Goal: Learn about a topic: Learn about a topic

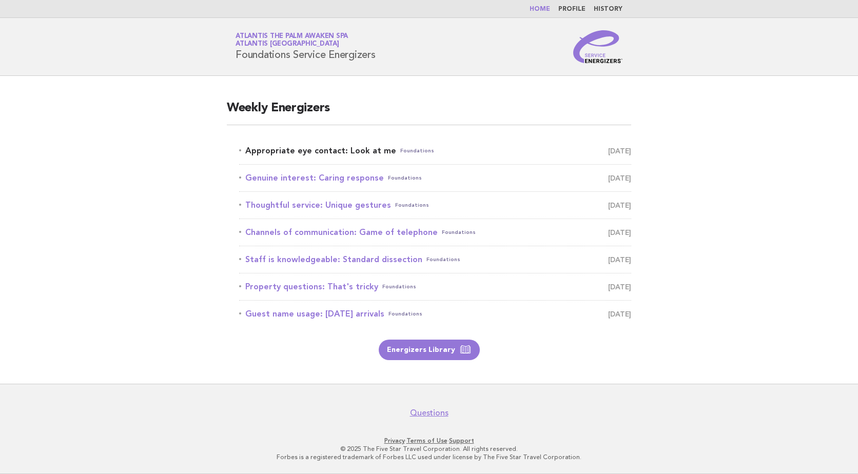
click at [316, 148] on link "Appropriate eye contact: Look at me Foundations August 26" at bounding box center [435, 151] width 392 height 14
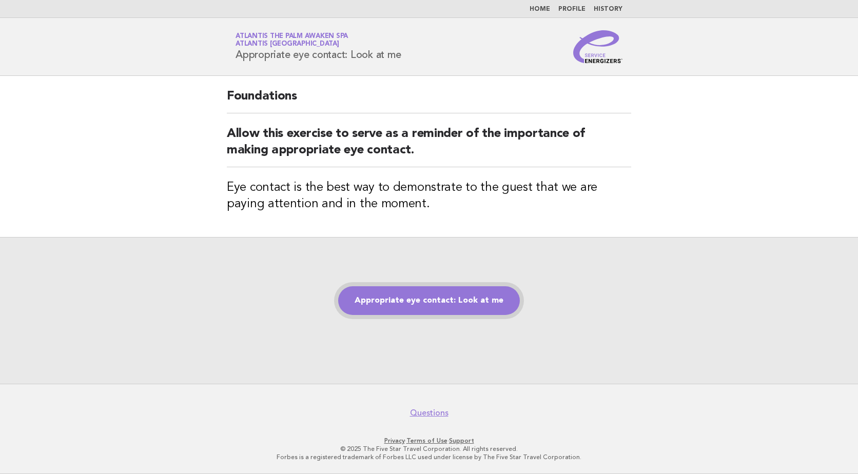
click at [430, 292] on link "Appropriate eye contact: Look at me" at bounding box center [429, 300] width 182 height 29
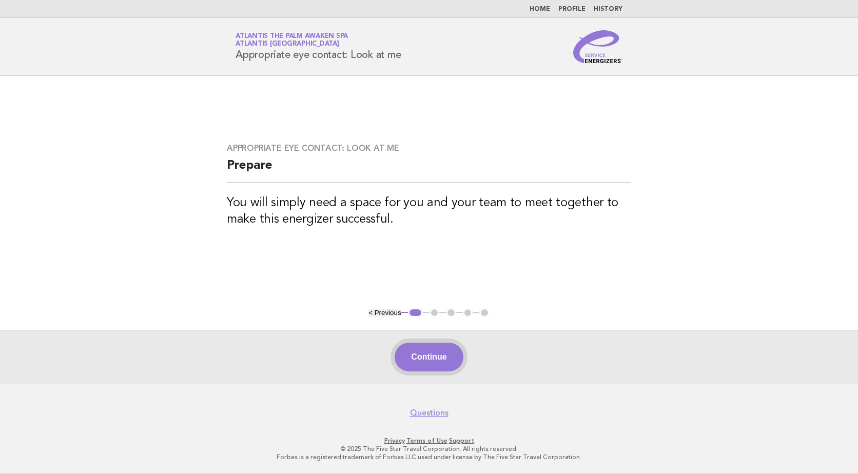
click at [446, 368] on button "Continue" at bounding box center [429, 357] width 68 height 29
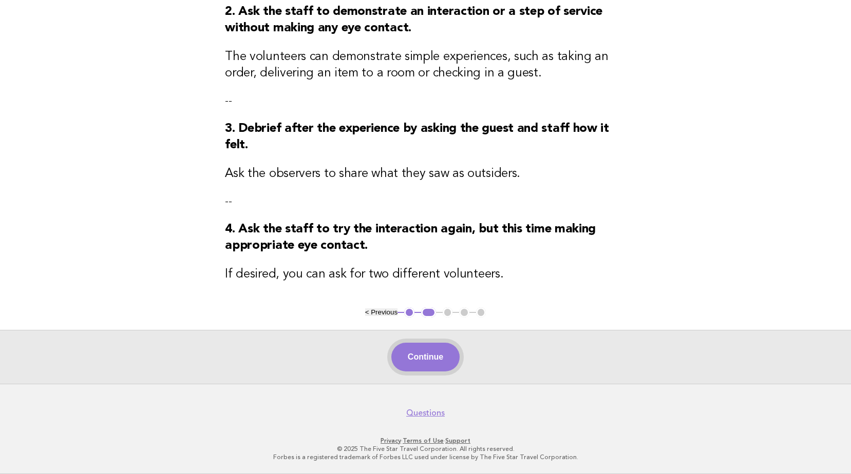
click at [429, 355] on button "Continue" at bounding box center [425, 357] width 68 height 29
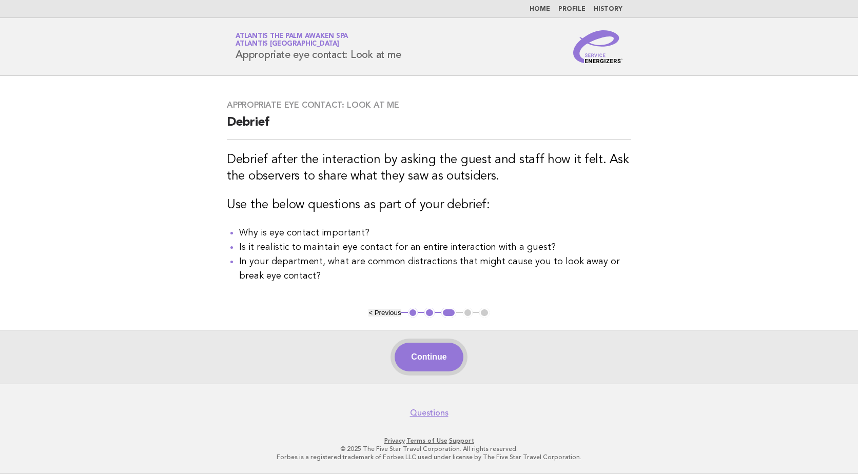
click at [420, 361] on button "Continue" at bounding box center [429, 357] width 68 height 29
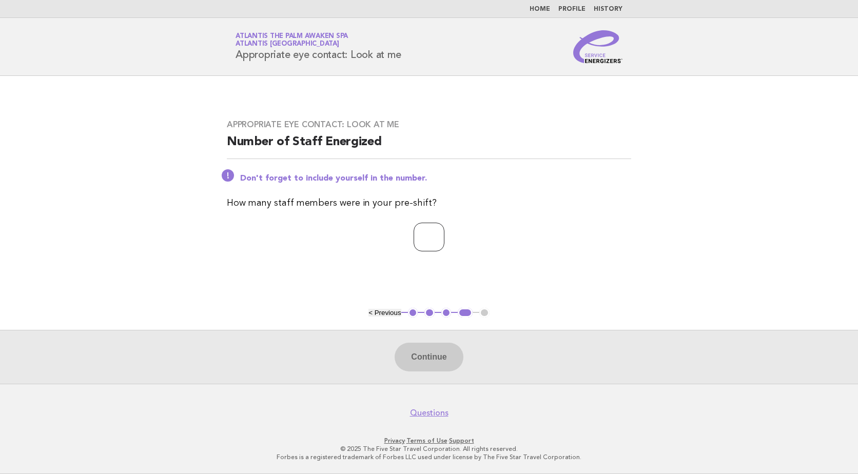
click at [432, 237] on input "number" at bounding box center [429, 237] width 31 height 29
type input "*"
type input "**"
click at [415, 367] on button "Continue" at bounding box center [429, 357] width 68 height 29
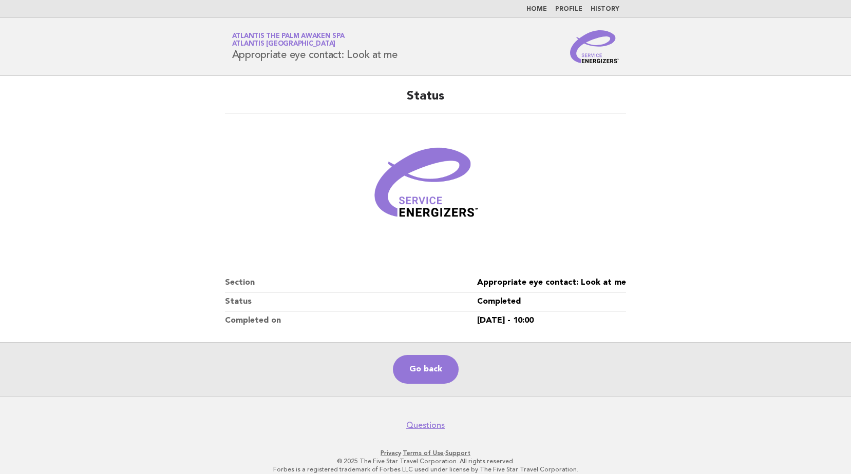
click at [602, 37] on img at bounding box center [594, 46] width 49 height 33
